Goal: Use online tool/utility: Utilize a website feature to perform a specific function

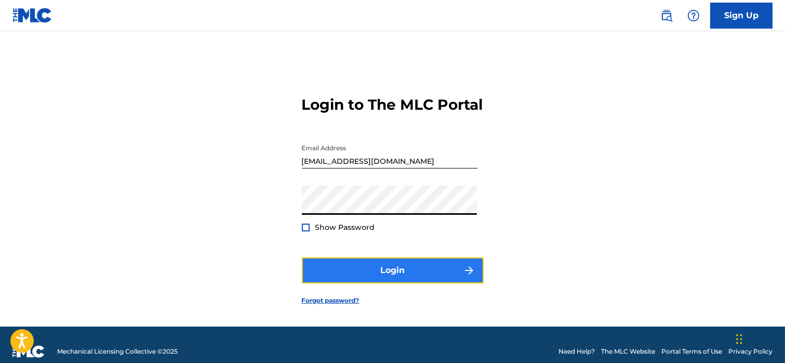
click at [365, 283] on button "Login" at bounding box center [393, 270] width 182 height 26
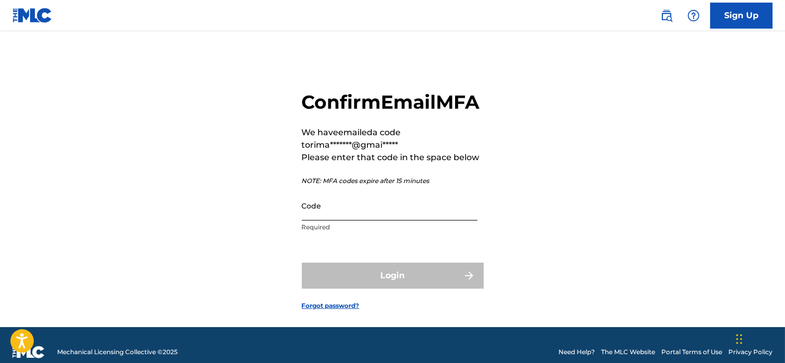
click at [324, 220] on input "Code" at bounding box center [390, 206] width 176 height 30
paste input "658440"
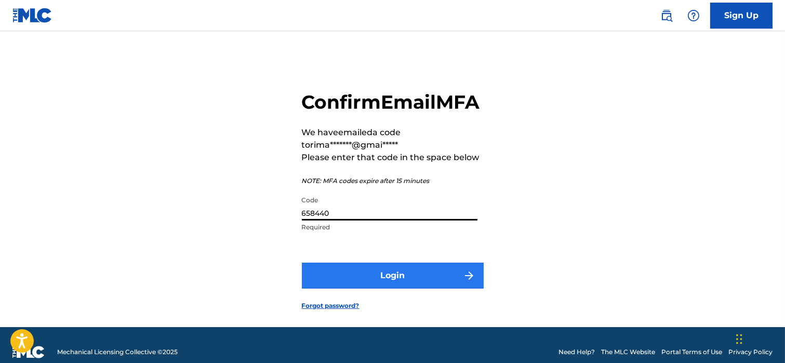
type input "658440"
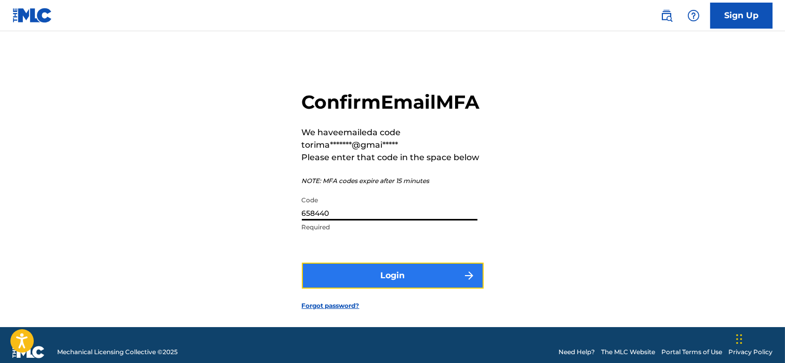
click at [350, 288] on button "Login" at bounding box center [393, 275] width 182 height 26
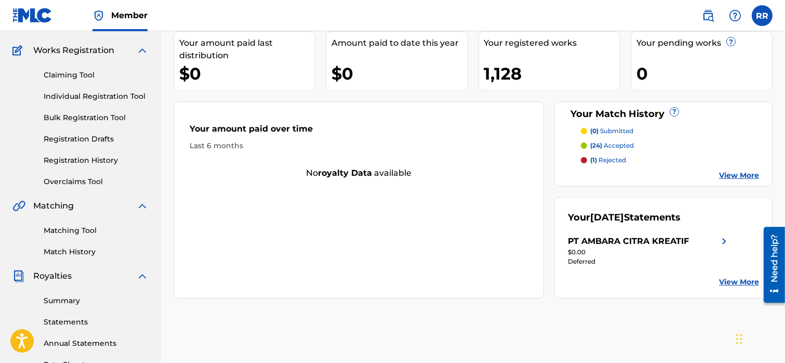
scroll to position [97, 0]
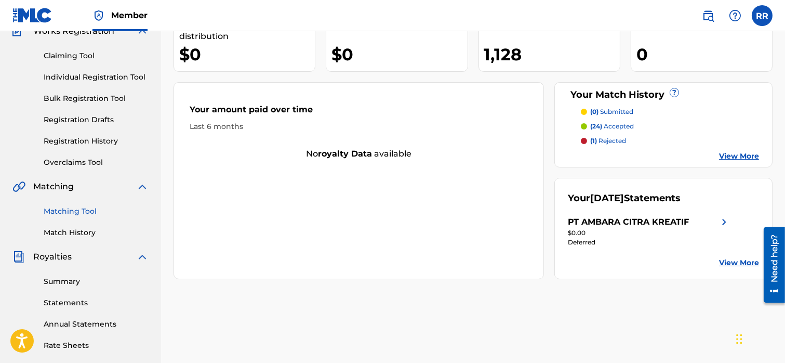
click at [66, 212] on link "Matching Tool" at bounding box center [96, 211] width 105 height 11
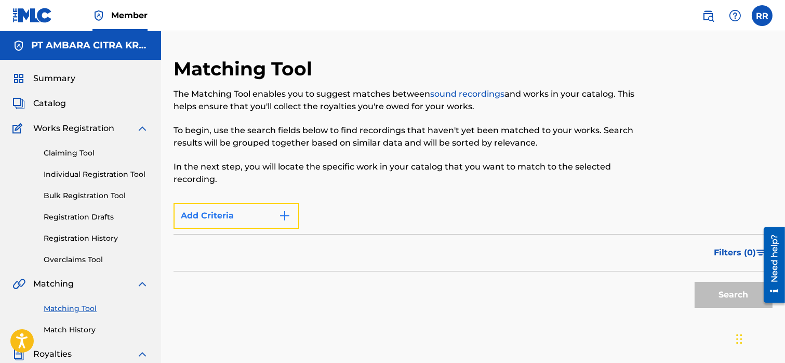
click at [258, 218] on button "Add Criteria" at bounding box center [237, 216] width 126 height 26
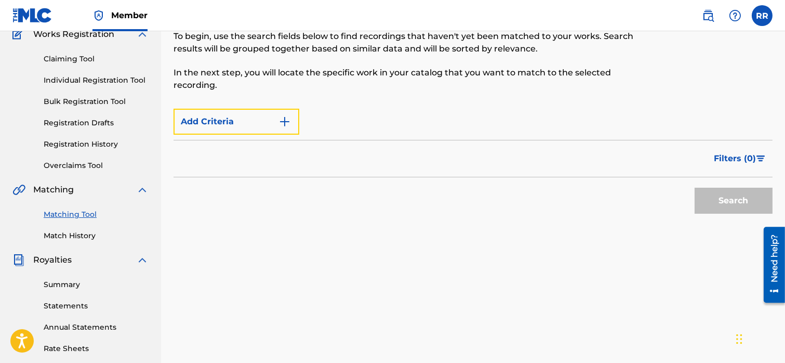
scroll to position [101, 0]
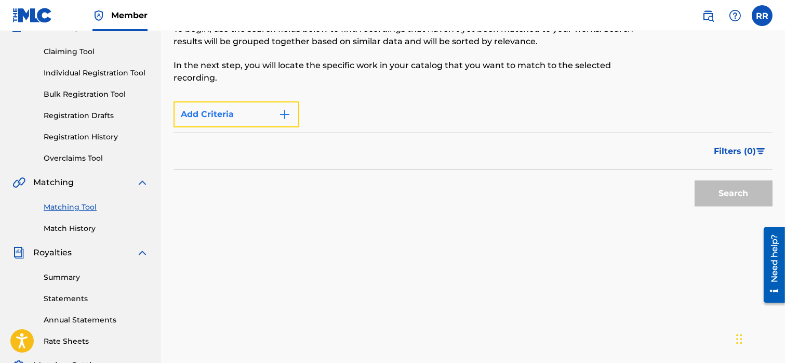
click at [245, 127] on button "Add Criteria" at bounding box center [237, 114] width 126 height 26
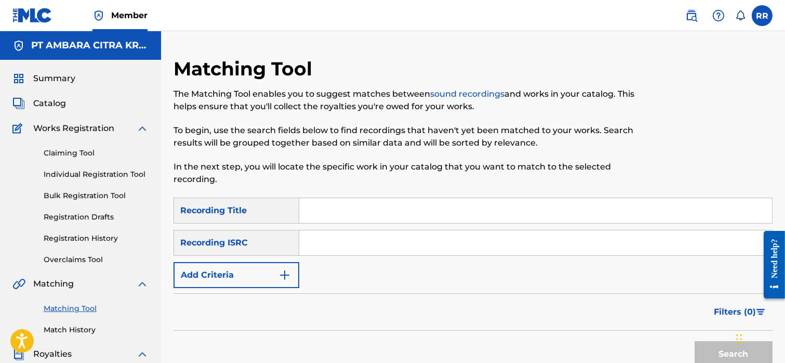
click at [329, 213] on input "Search Form" at bounding box center [535, 210] width 473 height 25
type input "k"
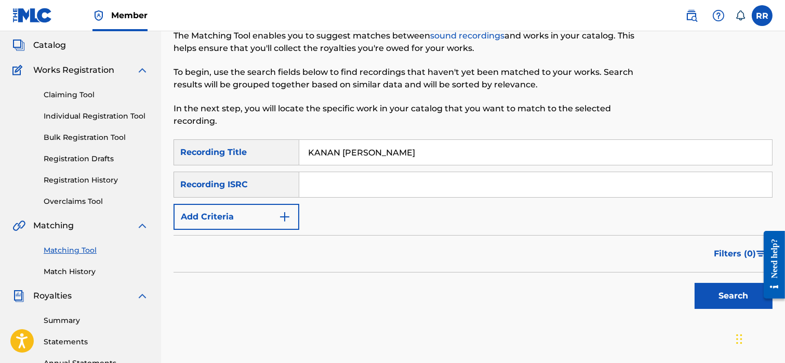
scroll to position [63, 0]
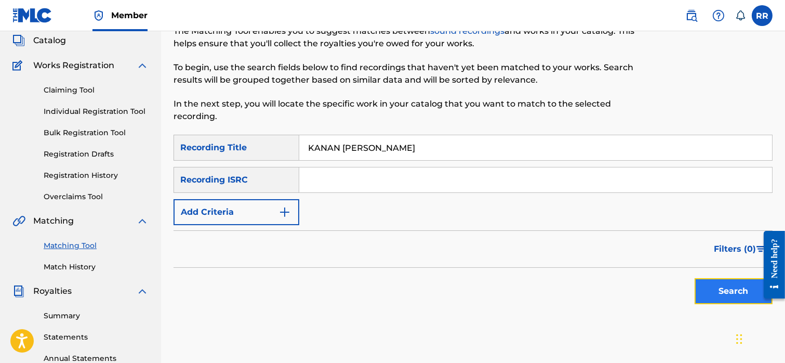
click at [725, 288] on button "Search" at bounding box center [734, 291] width 78 height 26
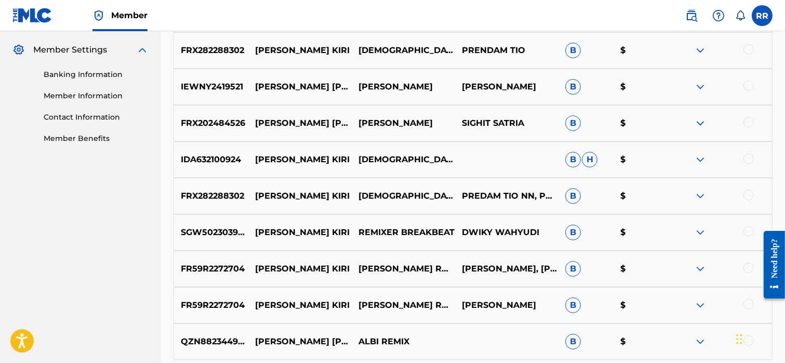
scroll to position [0, 0]
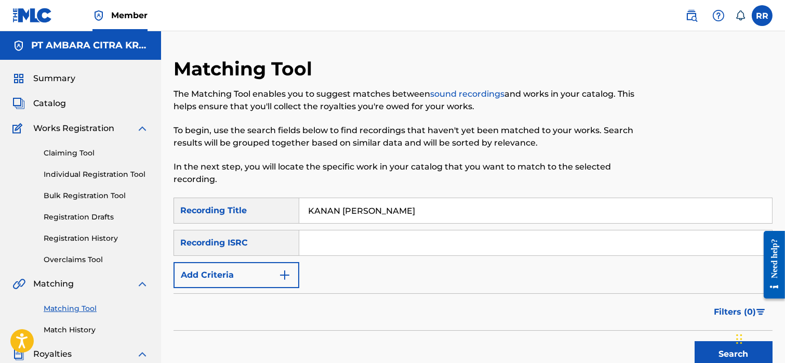
click at [409, 211] on input "KANAN [PERSON_NAME]" at bounding box center [535, 210] width 473 height 25
type input "[PERSON_NAME] VELOCITY"
click at [695, 341] on button "Search" at bounding box center [734, 354] width 78 height 26
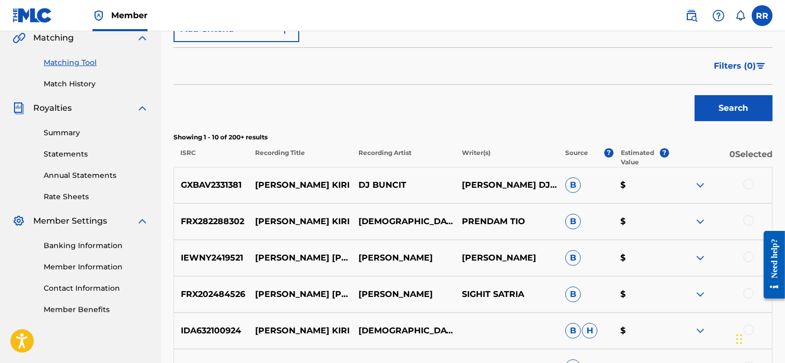
scroll to position [268, 0]
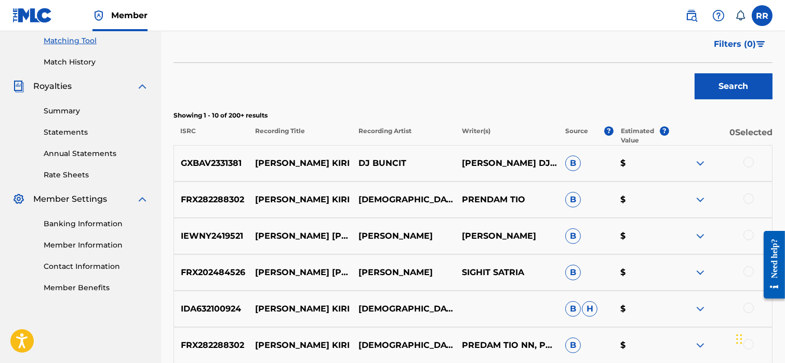
click at [701, 163] on img at bounding box center [700, 163] width 12 height 12
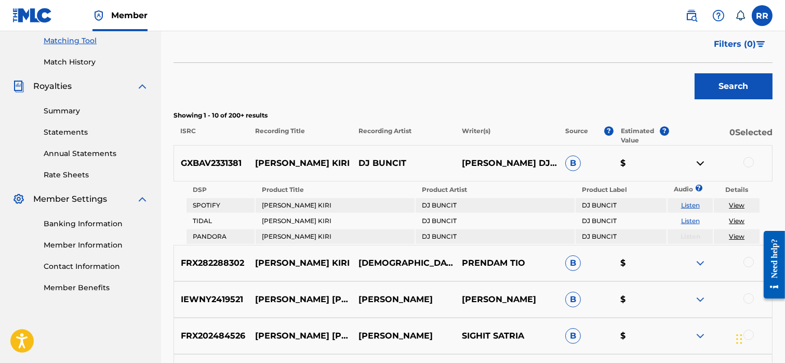
click at [701, 163] on img at bounding box center [700, 163] width 12 height 12
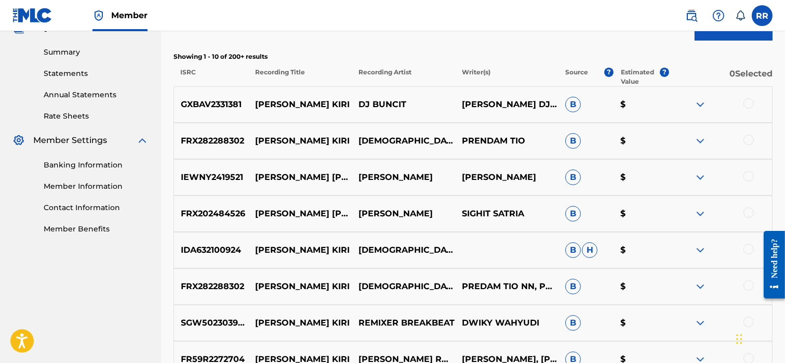
scroll to position [297, 0]
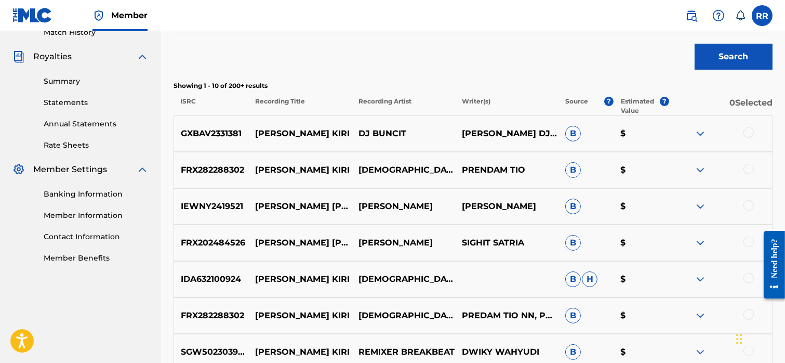
click at [700, 167] on img at bounding box center [700, 170] width 12 height 12
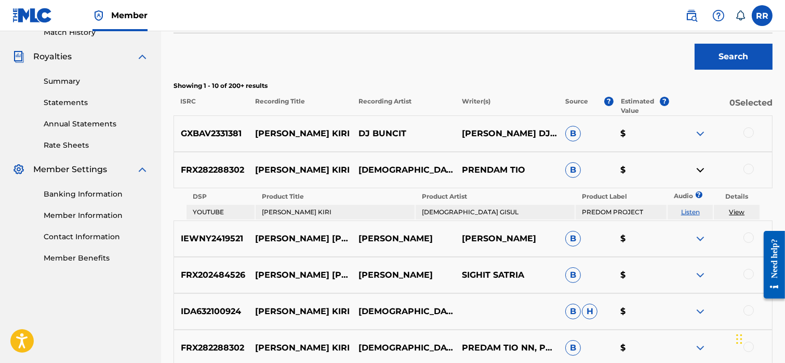
click at [697, 138] on img at bounding box center [700, 133] width 12 height 12
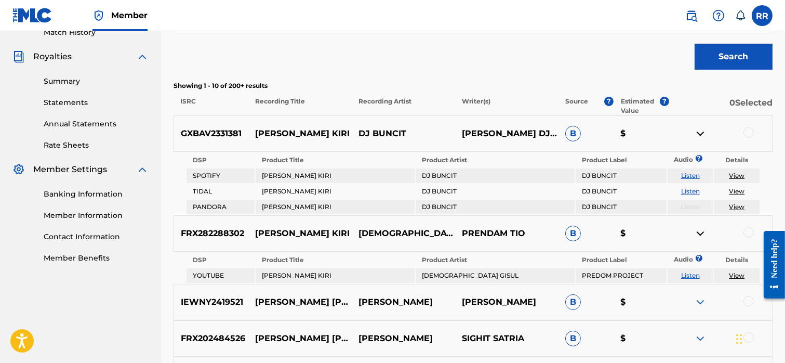
click at [697, 138] on img at bounding box center [700, 133] width 12 height 12
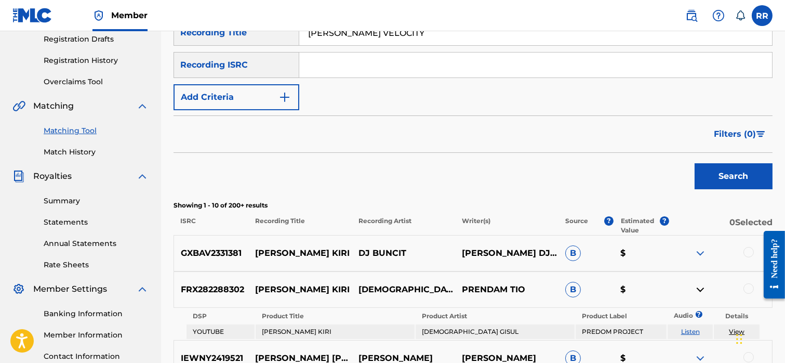
scroll to position [216, 0]
